Goal: Transaction & Acquisition: Purchase product/service

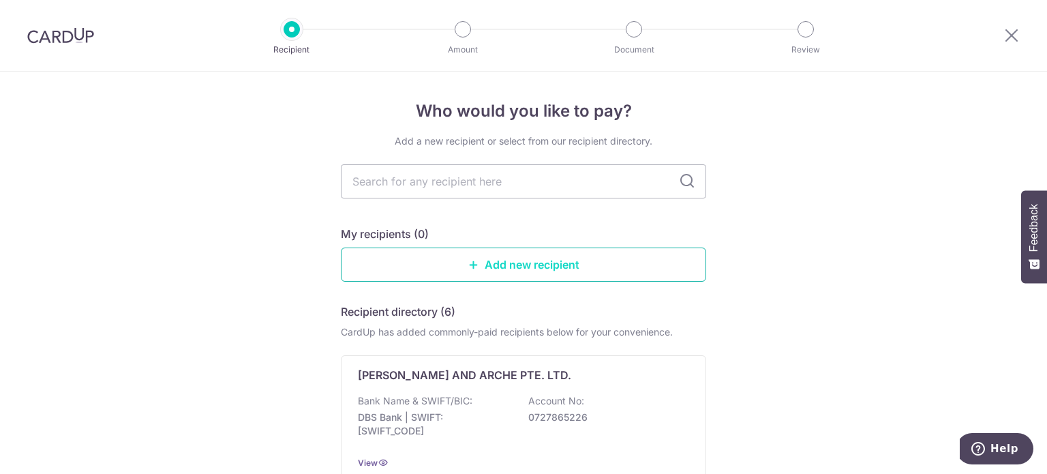
click at [439, 254] on link "Add new recipient" at bounding box center [523, 264] width 365 height 34
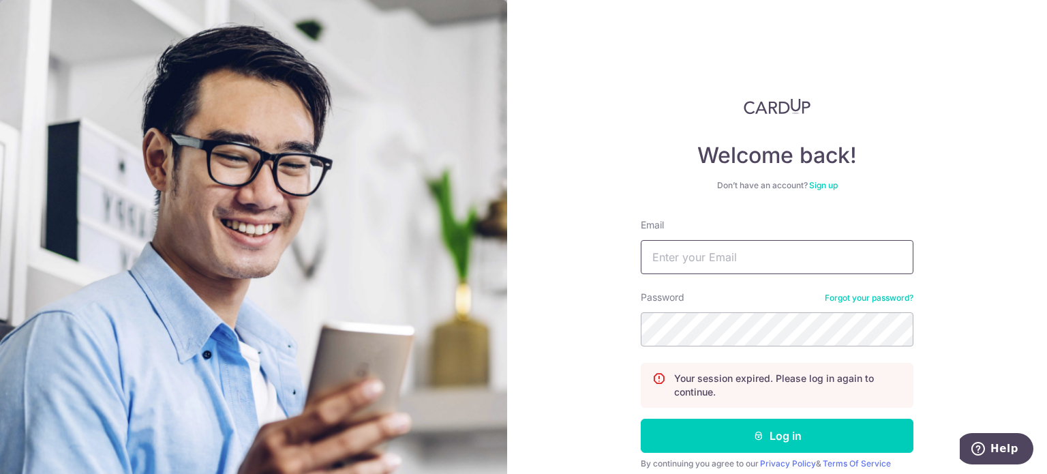
click at [742, 257] on input "Email" at bounding box center [777, 257] width 273 height 34
type input "[EMAIL_ADDRESS][DOMAIN_NAME]"
click at [641, 418] on button "Log in" at bounding box center [777, 435] width 273 height 34
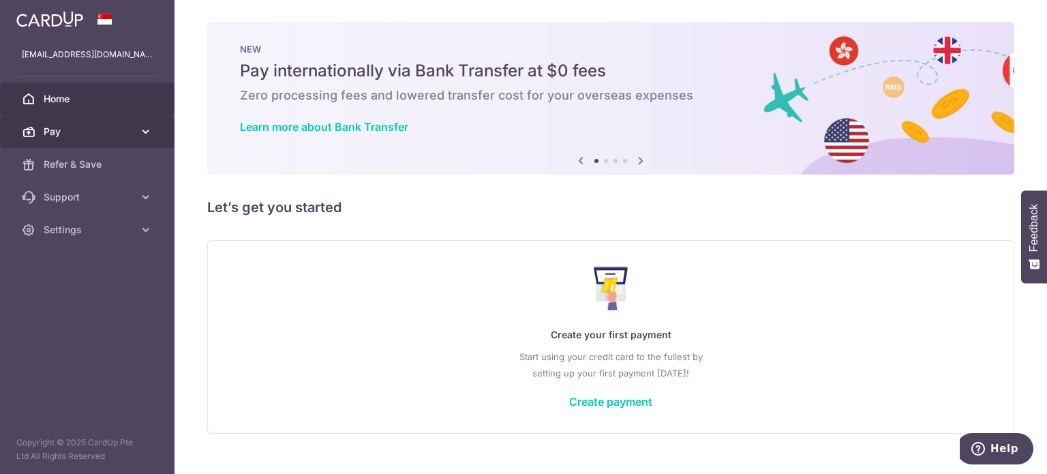
click at [95, 123] on link "Pay" at bounding box center [87, 131] width 174 height 33
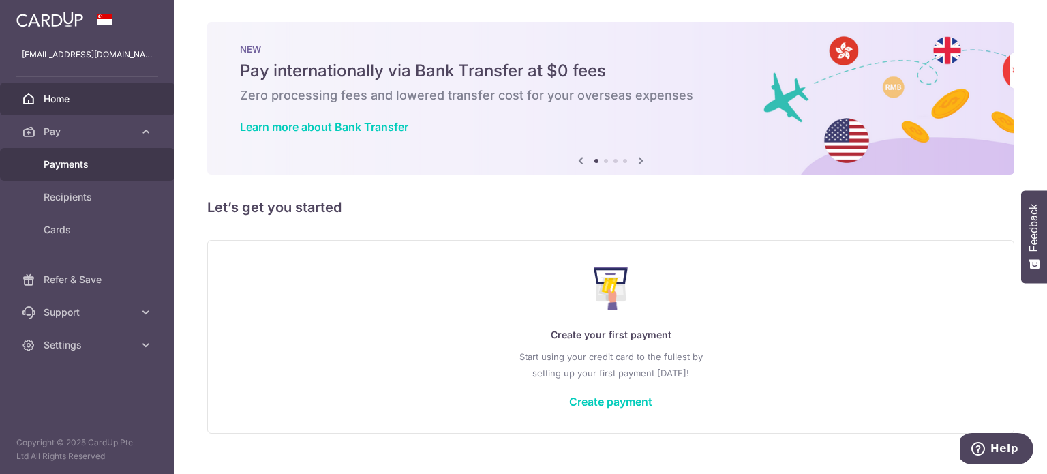
click at [98, 170] on span "Payments" at bounding box center [89, 164] width 90 height 14
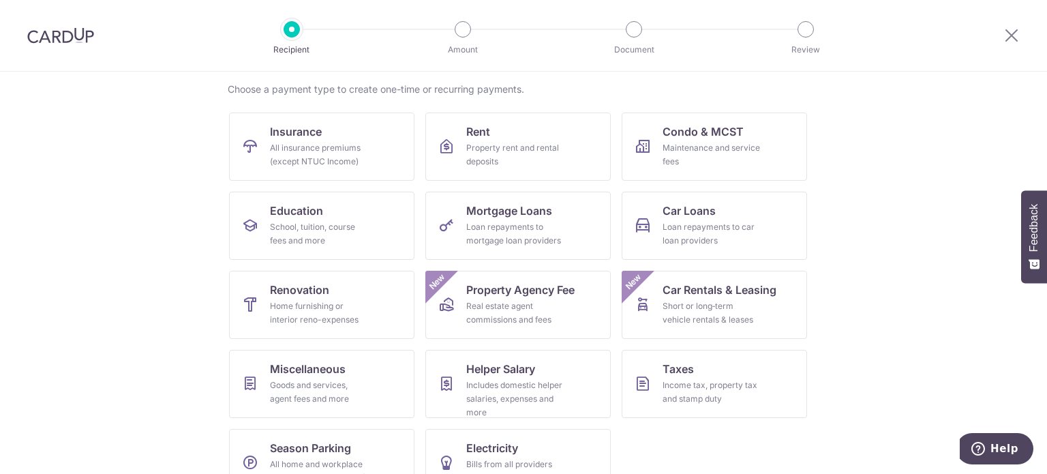
scroll to position [104, 0]
click at [279, 328] on link "Renovation Home furnishing or interior reno-expenses" at bounding box center [321, 303] width 185 height 68
